Goal: Use online tool/utility: Utilize a website feature to perform a specific function

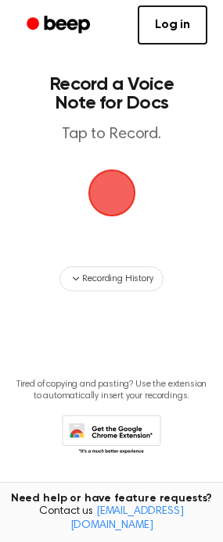
click at [116, 205] on span "button" at bounding box center [111, 193] width 51 height 51
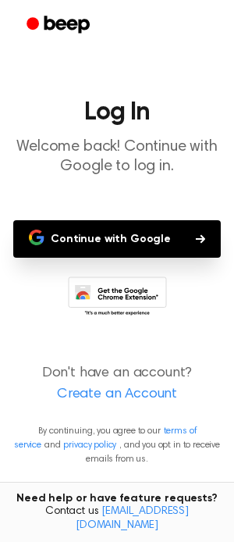
click at [118, 238] on button "Continue with Google" at bounding box center [117, 239] width 208 height 38
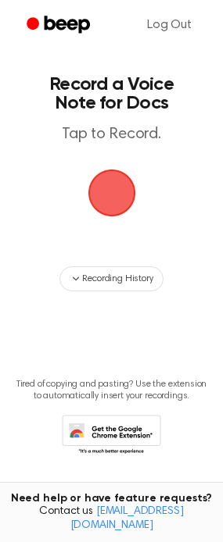
click at [123, 200] on span "button" at bounding box center [112, 193] width 56 height 56
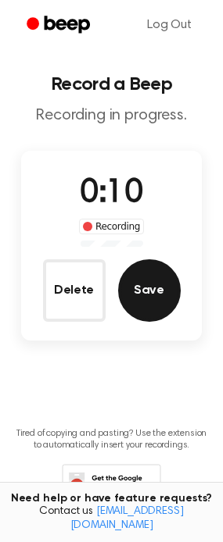
click at [147, 304] on button "Save" at bounding box center [149, 290] width 63 height 63
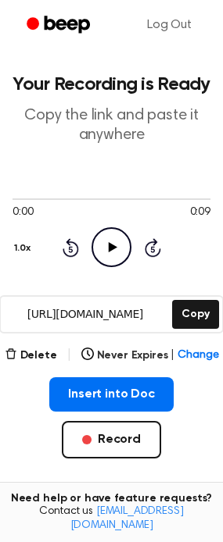
click at [113, 249] on icon at bounding box center [113, 247] width 9 height 10
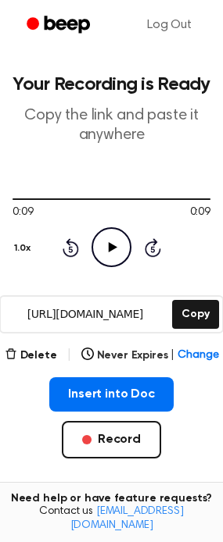
scroll to position [78, 0]
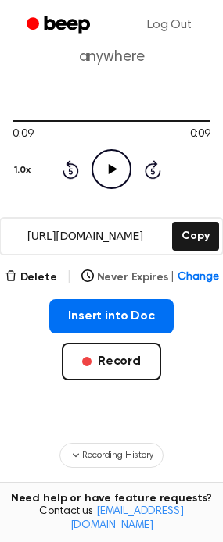
click at [183, 271] on span "Change" at bounding box center [197, 278] width 41 height 16
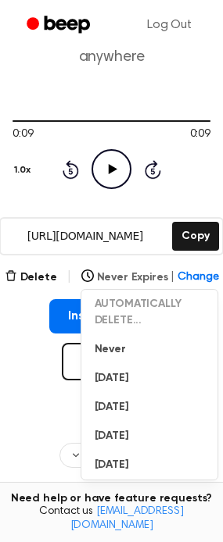
click at [183, 271] on span "Change" at bounding box center [197, 278] width 41 height 16
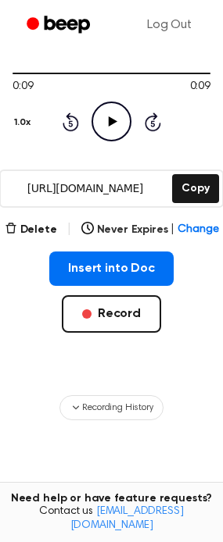
scroll to position [156, 0]
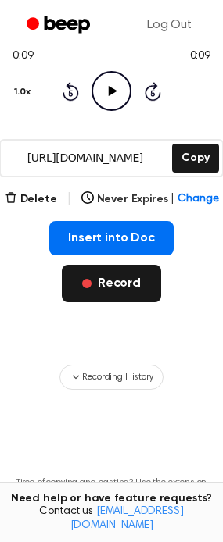
click at [118, 292] on button "Record" at bounding box center [111, 284] width 99 height 38
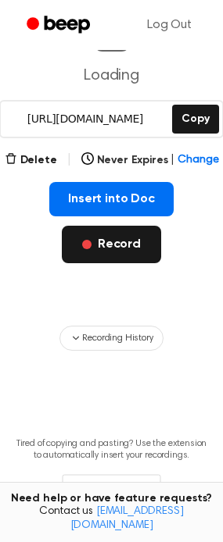
scroll to position [0, 0]
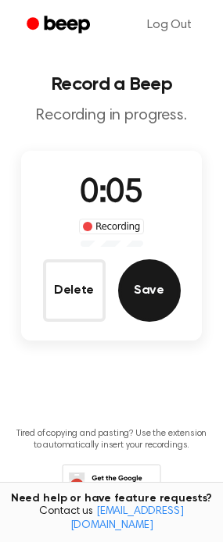
click at [167, 288] on button "Save" at bounding box center [149, 290] width 63 height 63
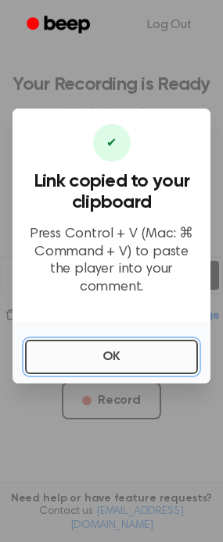
click at [102, 342] on button "OK" at bounding box center [111, 357] width 173 height 34
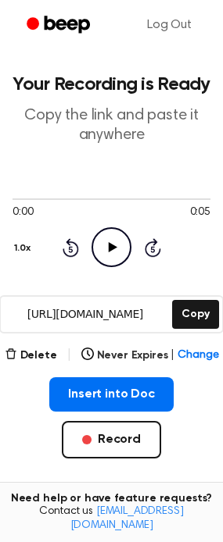
click at [117, 245] on icon "Play Audio" at bounding box center [111, 247] width 40 height 40
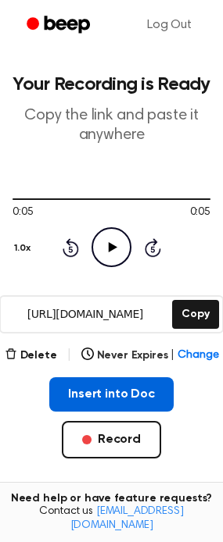
click at [136, 387] on button "Insert into Doc" at bounding box center [111, 394] width 124 height 34
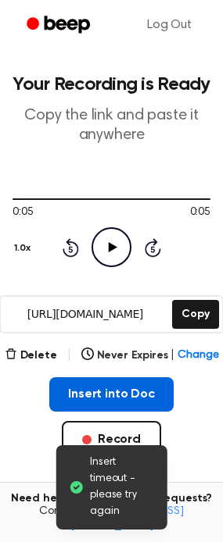
click at [87, 386] on button "Insert into Doc" at bounding box center [111, 394] width 124 height 34
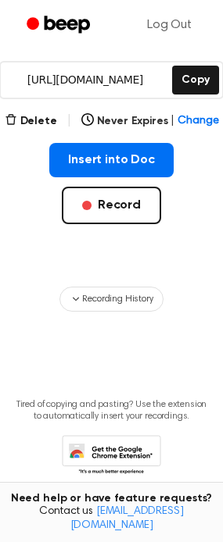
scroll to position [263, 0]
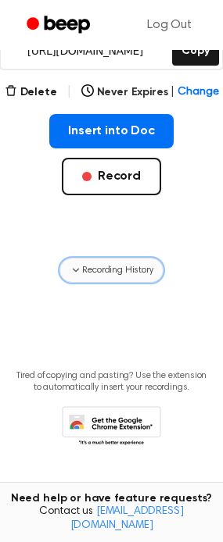
click at [118, 280] on button "Recording History" at bounding box center [110, 270] width 103 height 25
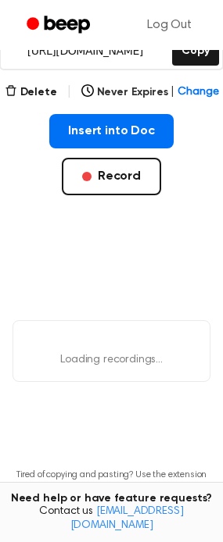
click at [45, 241] on div "Insert into Doc Record" at bounding box center [112, 179] width 198 height 131
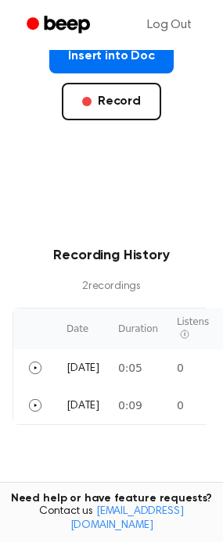
scroll to position [420, 0]
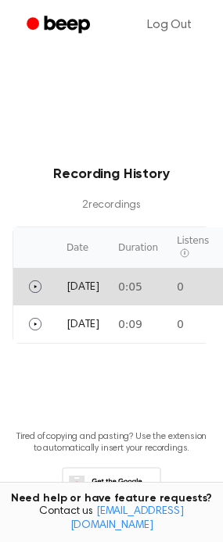
click at [118, 290] on td "0:05" at bounding box center [138, 287] width 59 height 38
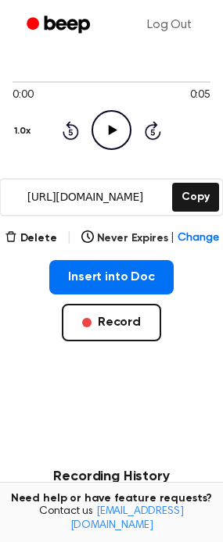
scroll to position [107, 0]
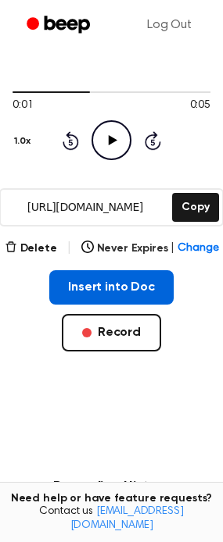
click at [118, 287] on button "Insert into Doc" at bounding box center [111, 287] width 124 height 34
click at [116, 280] on button "Insert into Doc" at bounding box center [111, 287] width 124 height 34
click at [139, 279] on button "Insert into Doc" at bounding box center [111, 287] width 124 height 34
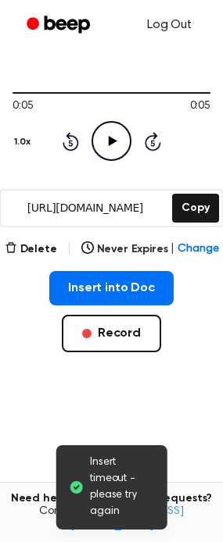
scroll to position [0, 0]
